Goal: Transaction & Acquisition: Purchase product/service

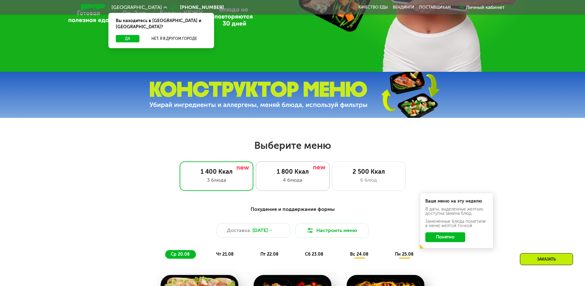
scroll to position [215, 0]
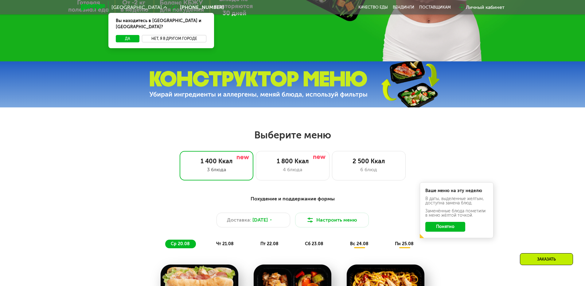
click at [178, 35] on button "Нет, я в другом городе" at bounding box center [174, 38] width 65 height 7
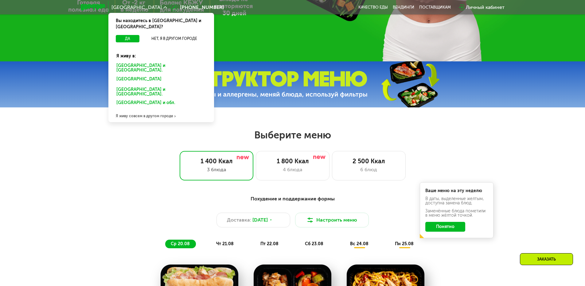
click at [118, 75] on div "Санкт-Петербурге и обл." at bounding box center [160, 80] width 96 height 10
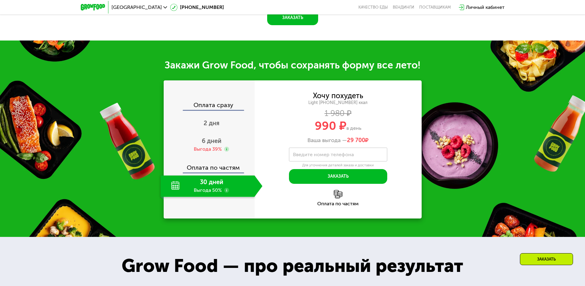
scroll to position [583, 0]
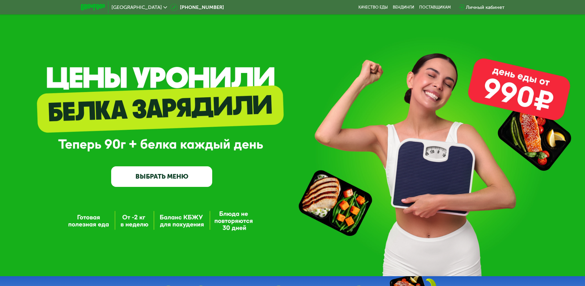
click at [171, 182] on link "ВЫБРАТЬ МЕНЮ" at bounding box center [161, 176] width 101 height 20
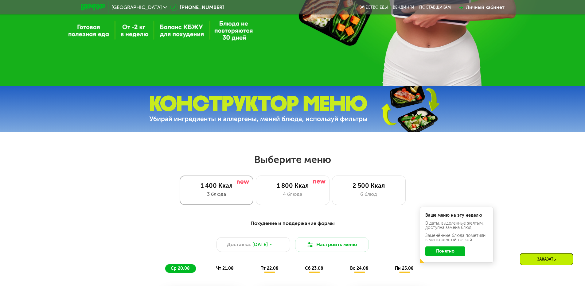
scroll to position [215, 0]
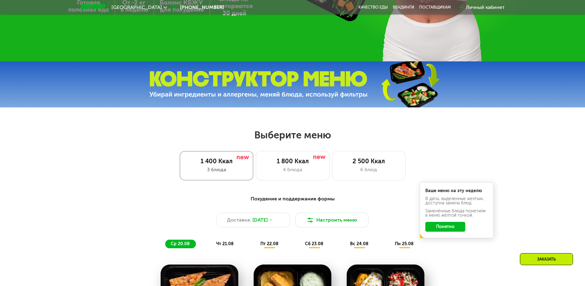
click at [233, 167] on div "1 400 Ккал 3 блюда" at bounding box center [217, 165] width 74 height 29
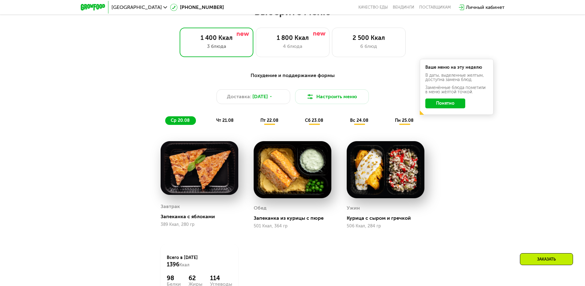
scroll to position [338, 0]
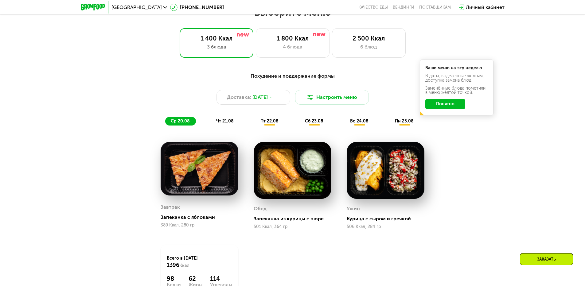
click at [439, 109] on button "Понятно" at bounding box center [445, 104] width 40 height 10
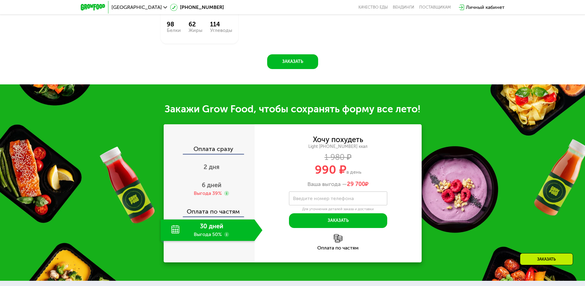
scroll to position [675, 0]
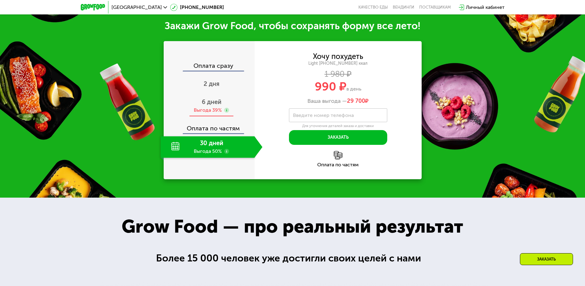
click at [217, 109] on div "Выгода 39%" at bounding box center [208, 110] width 28 height 7
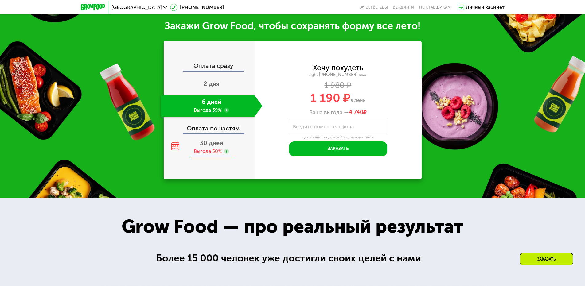
click at [215, 145] on span "30 дней" at bounding box center [211, 142] width 23 height 7
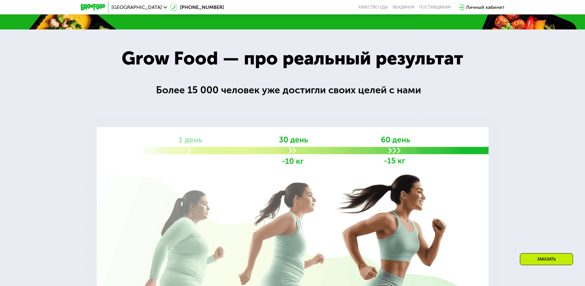
scroll to position [921, 0]
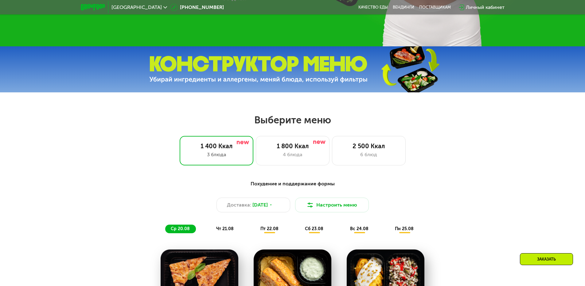
scroll to position [215, 0]
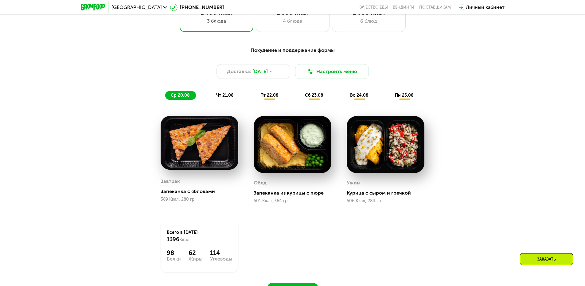
scroll to position [399, 0]
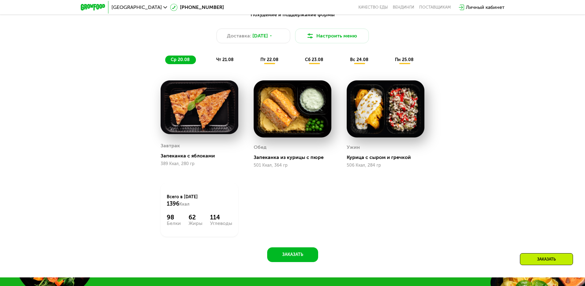
click at [228, 59] on span "чт 21.08" at bounding box center [224, 59] width 17 height 5
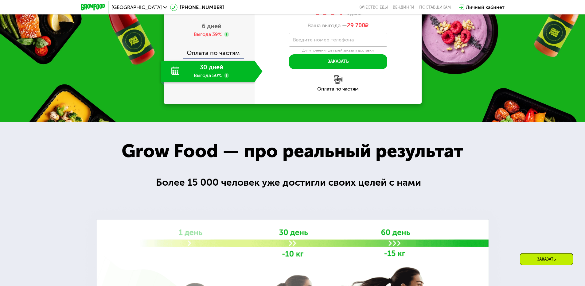
scroll to position [706, 0]
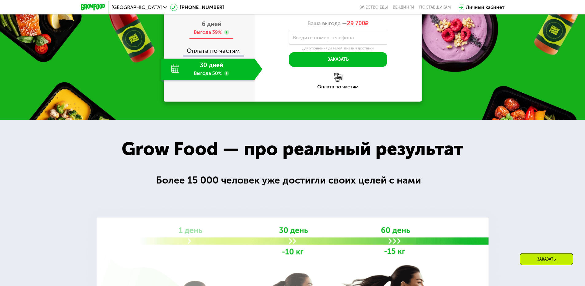
click at [210, 36] on div "Выгода 39%" at bounding box center [208, 32] width 28 height 7
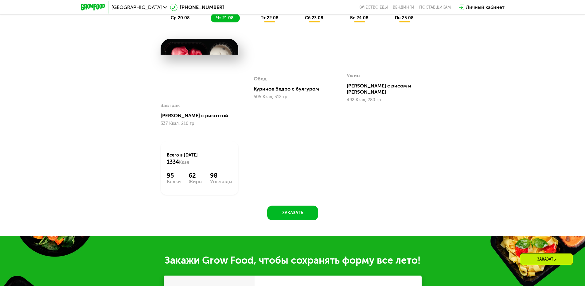
scroll to position [430, 0]
